Goal: Information Seeking & Learning: Learn about a topic

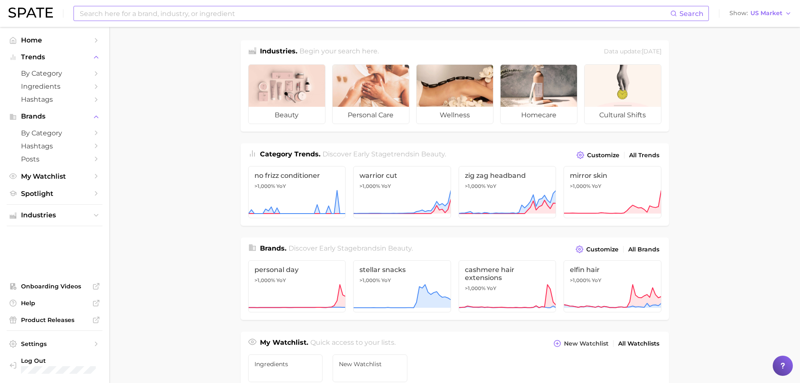
click at [286, 14] on input at bounding box center [374, 13] width 591 height 14
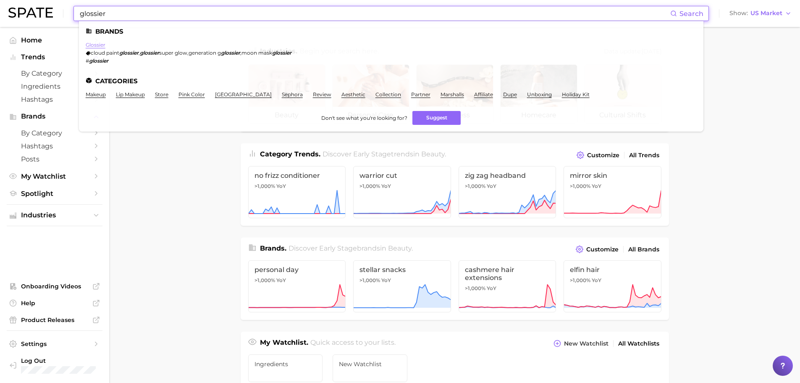
type input "glossier"
click at [97, 46] on link "glossier" at bounding box center [96, 45] width 20 height 6
